Goal: Task Accomplishment & Management: Use online tool/utility

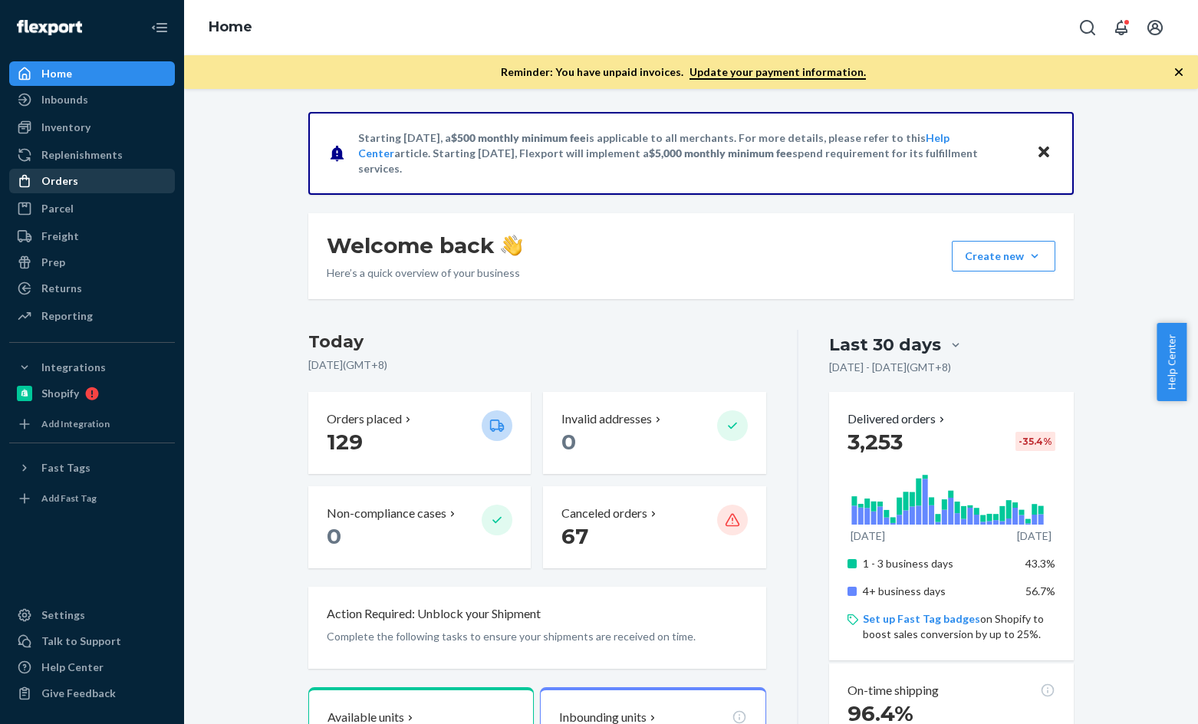
click at [74, 178] on div "Orders" at bounding box center [59, 180] width 37 height 15
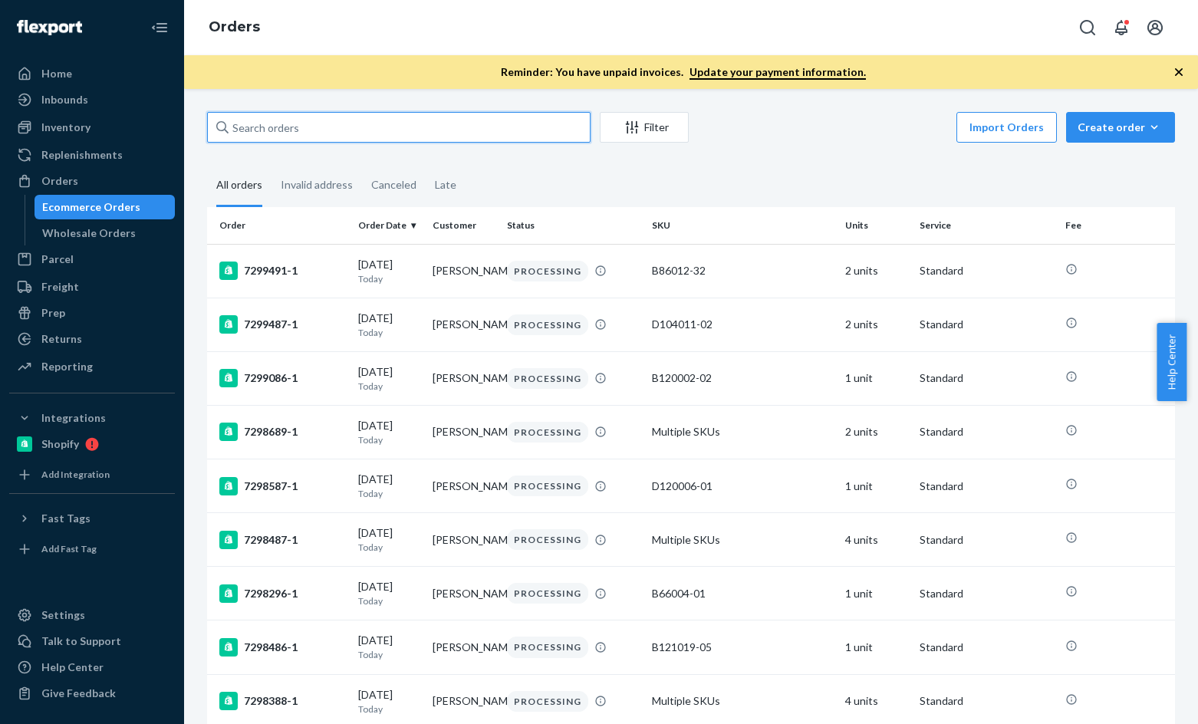
click at [322, 124] on input "text" at bounding box center [399, 127] width 384 height 31
paste input "[PERSON_NAME]"
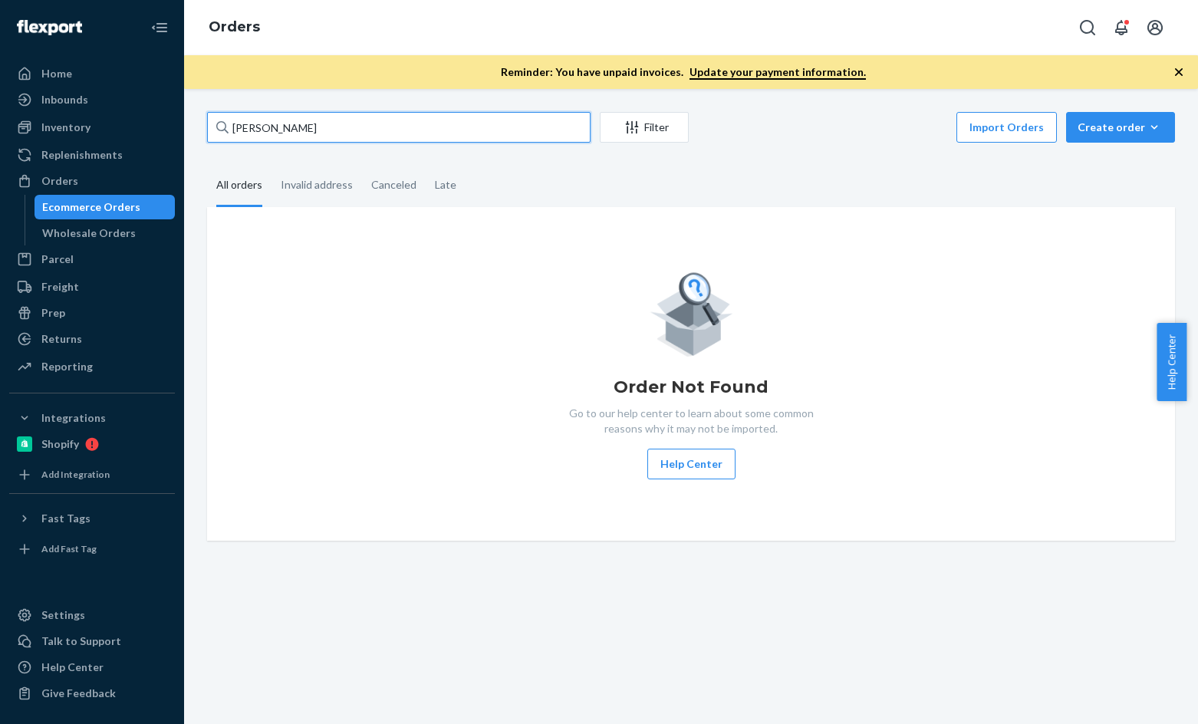
paste input "[PERSON_NAME]"
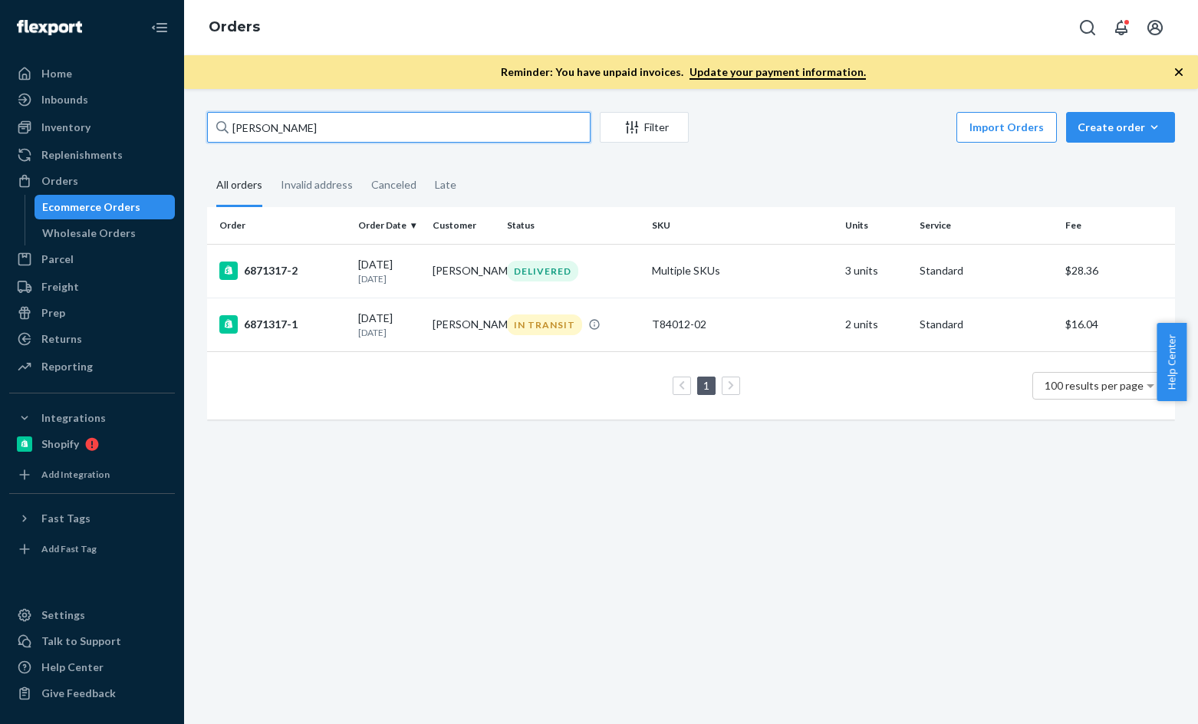
paste input "[PERSON_NAME]"
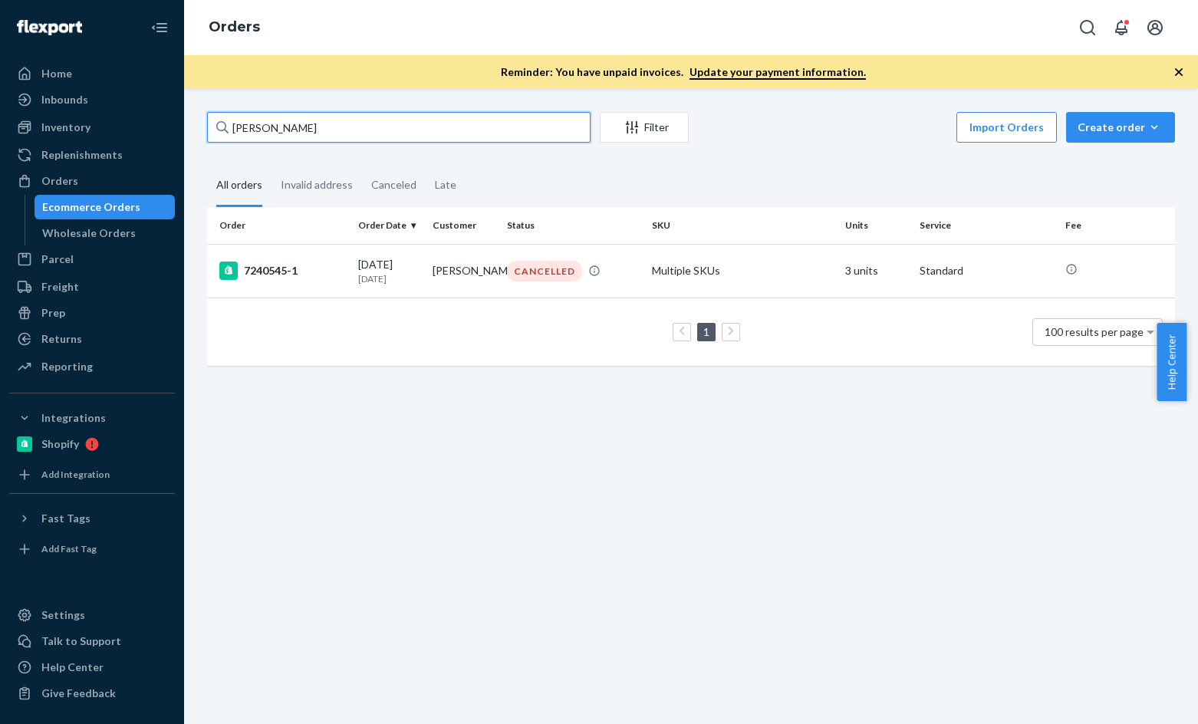
paste input "[PERSON_NAME]"
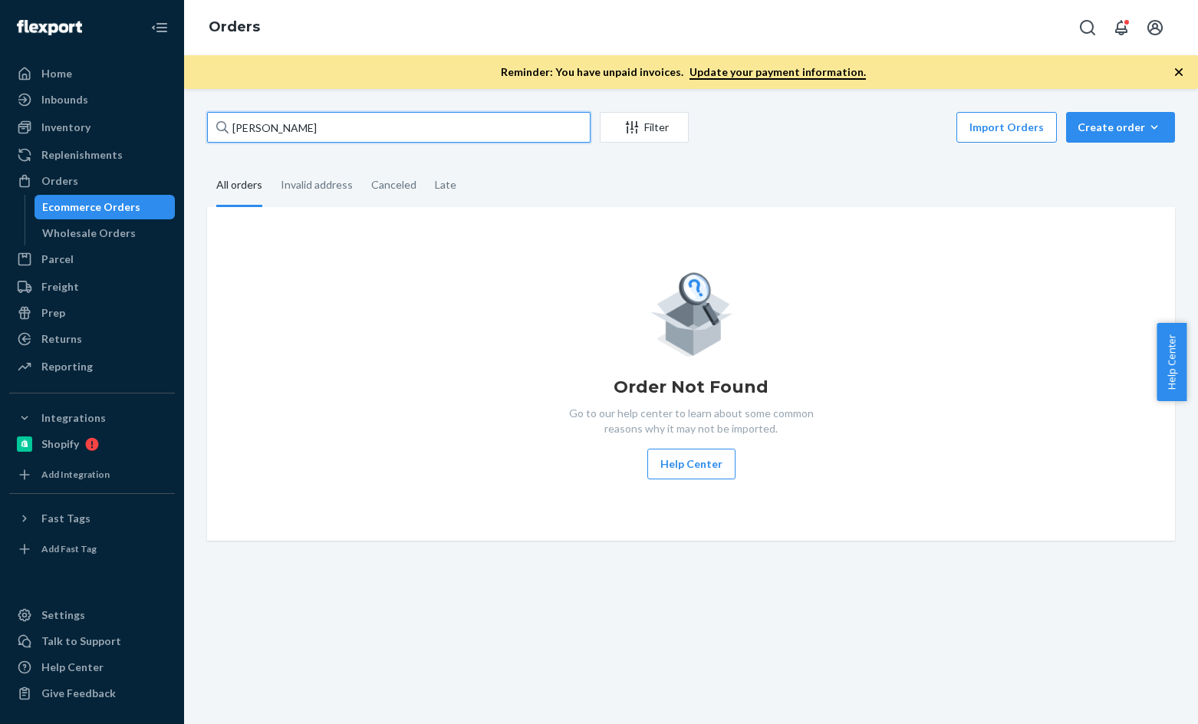
paste input "[PERSON_NAME]"
click at [424, 121] on input "[PERSON_NAME]" at bounding box center [399, 127] width 384 height 31
paste input "[PERSON_NAME] Tysvaer"
type input "[PERSON_NAME] Tysvaer"
click at [381, 133] on input "[PERSON_NAME] Tysvaer" at bounding box center [399, 127] width 384 height 31
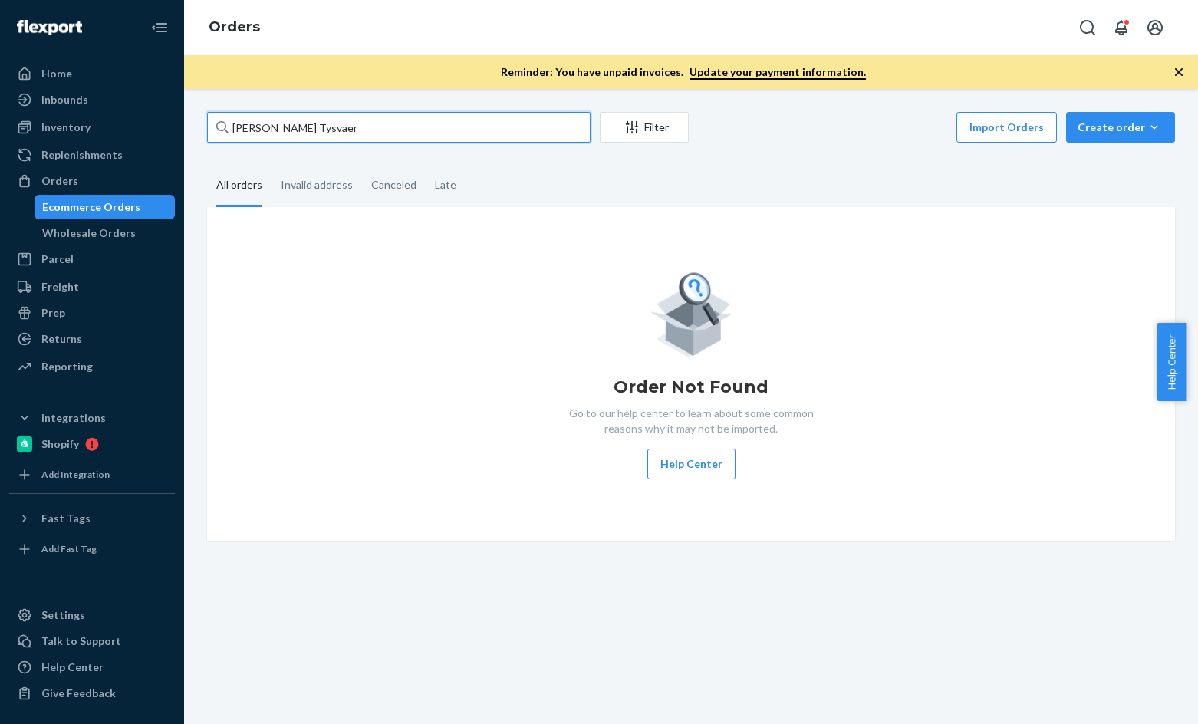
drag, startPoint x: 328, startPoint y: 126, endPoint x: 419, endPoint y: 137, distance: 91.9
click at [327, 126] on input "[PERSON_NAME] Tysvaer" at bounding box center [399, 127] width 384 height 31
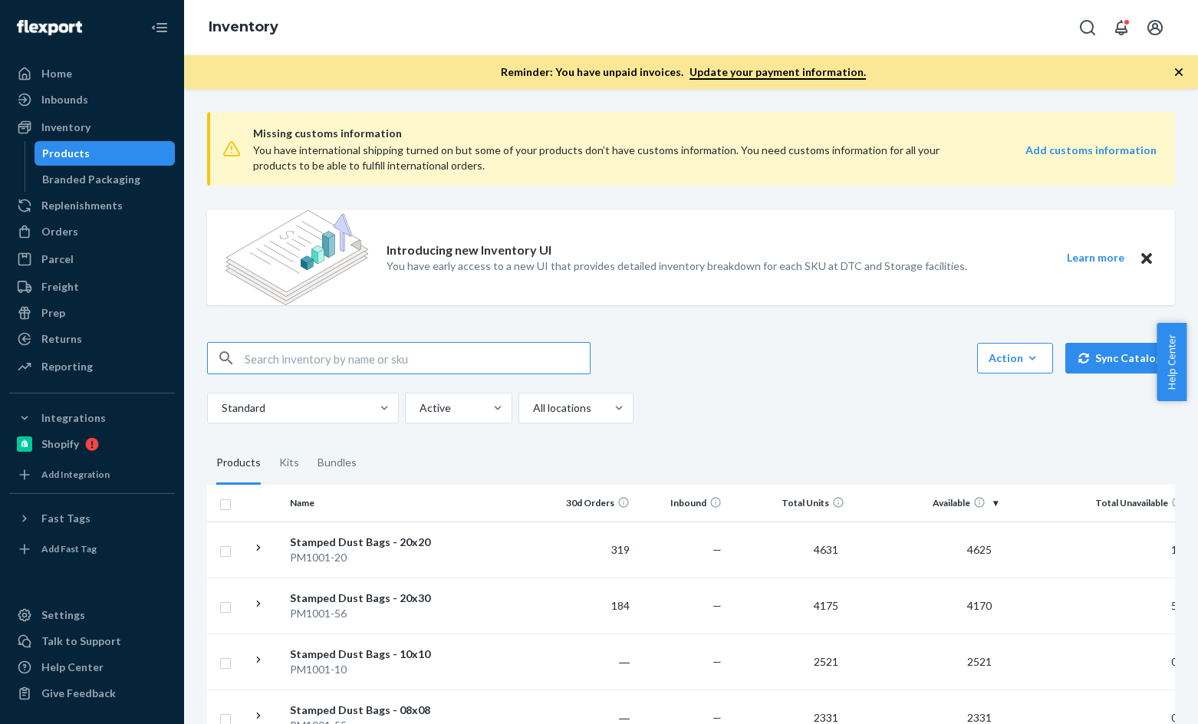
paste input "R141006-01"
type input "R141006-01"
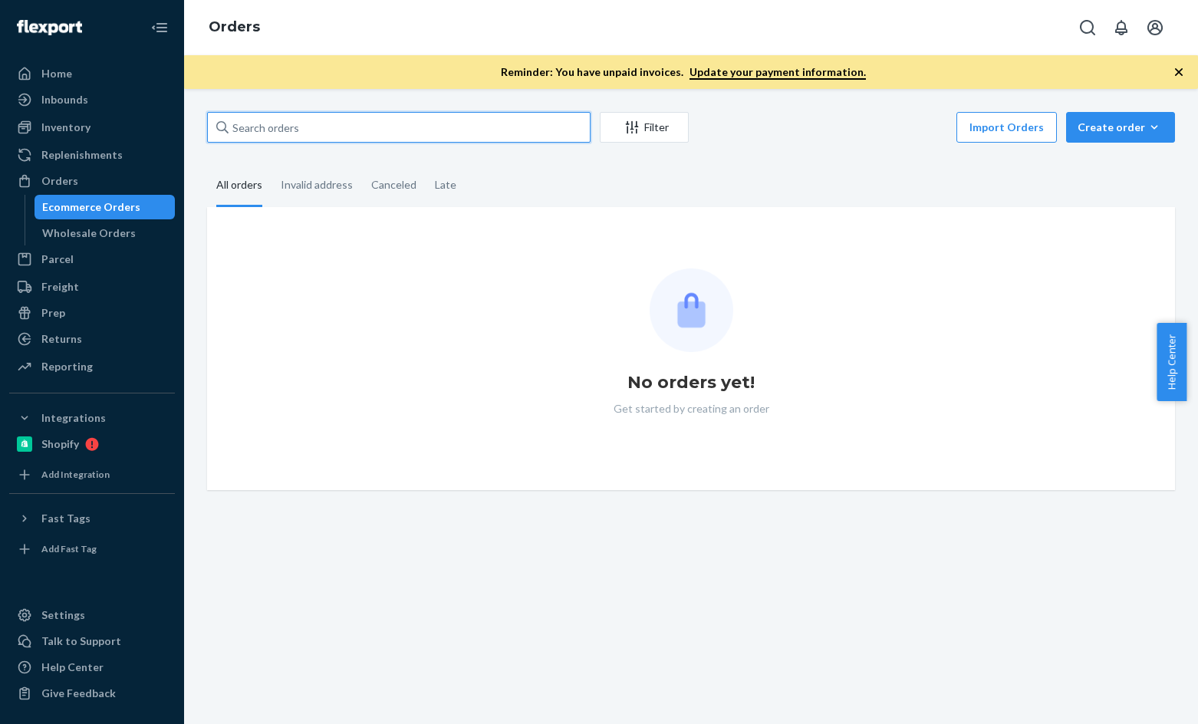
click at [289, 125] on input "text" at bounding box center [399, 127] width 384 height 31
paste input "[PERSON_NAME] Tysvaer"
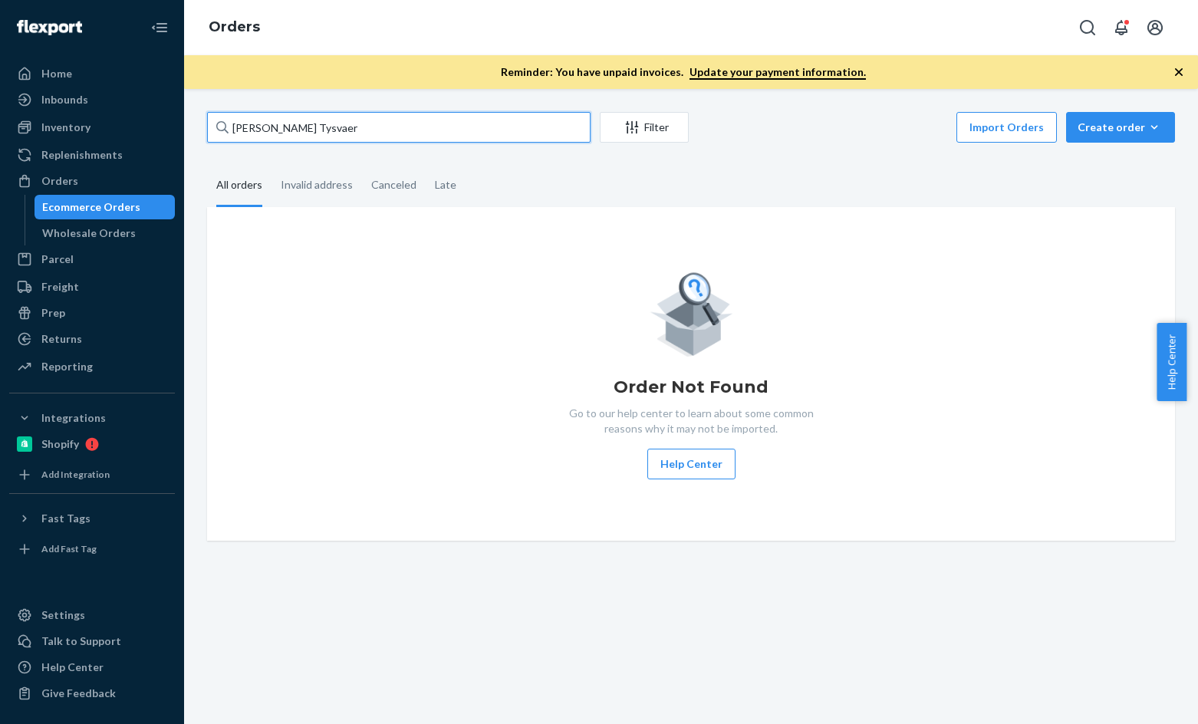
paste input "maria i castillo"
paste input "Cindy Chang"
paste input "[PERSON_NAME]"
click at [320, 132] on input "[PERSON_NAME]" at bounding box center [399, 127] width 384 height 31
paste input "Colette Luesebrink"
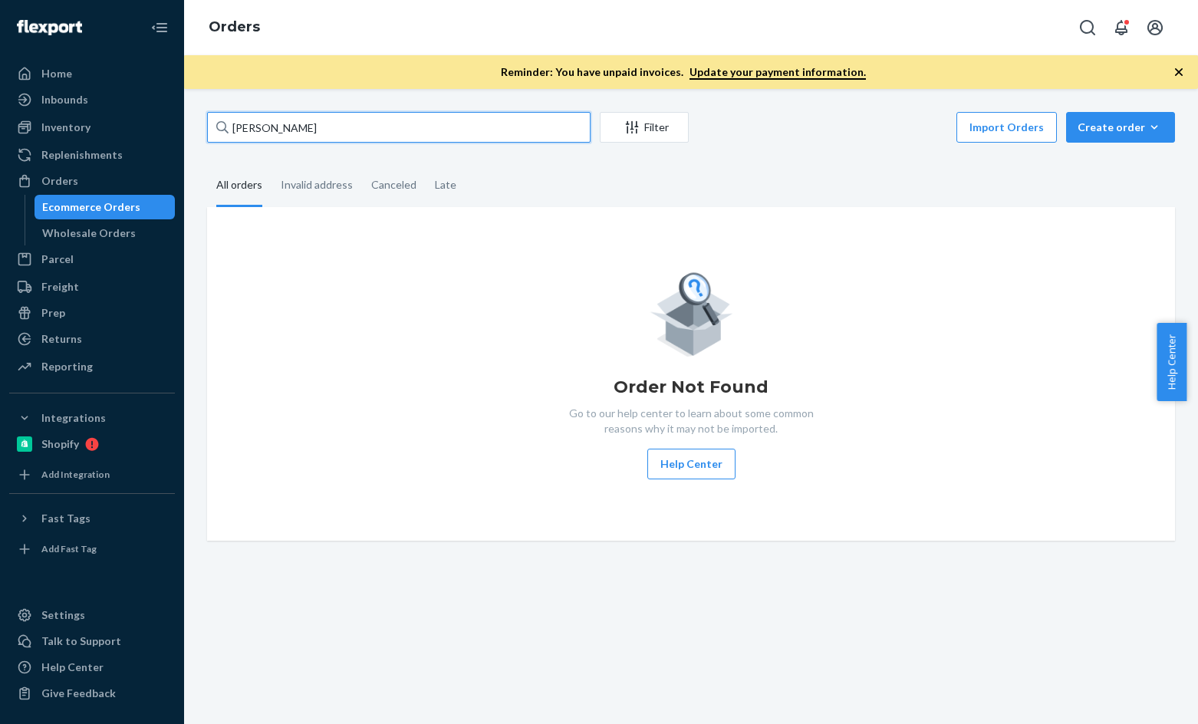
type input "Colette Luesebrink"
